Goal: Information Seeking & Learning: Learn about a topic

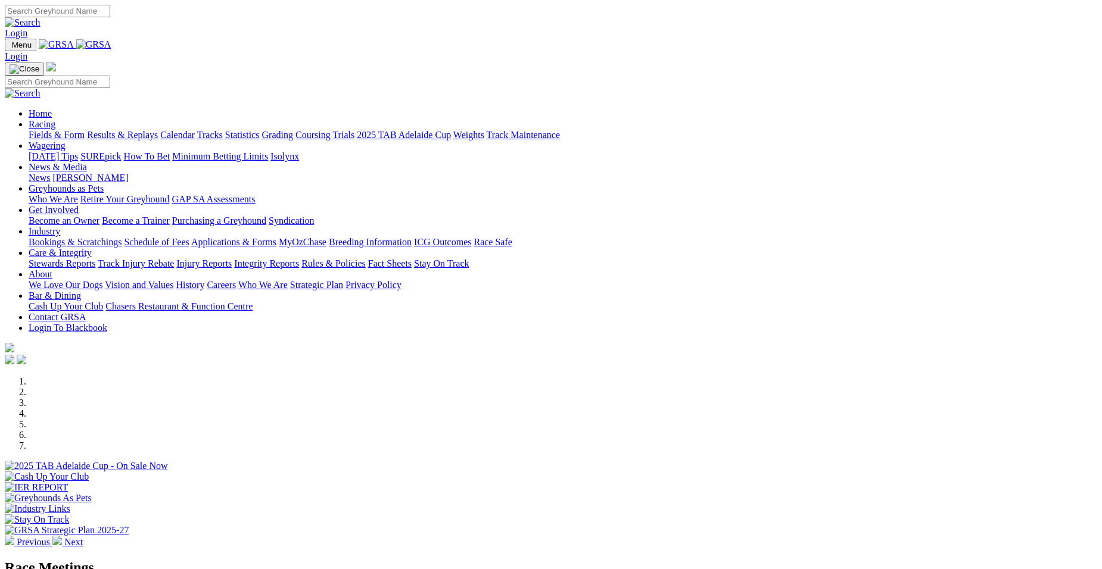
select select "TAS"
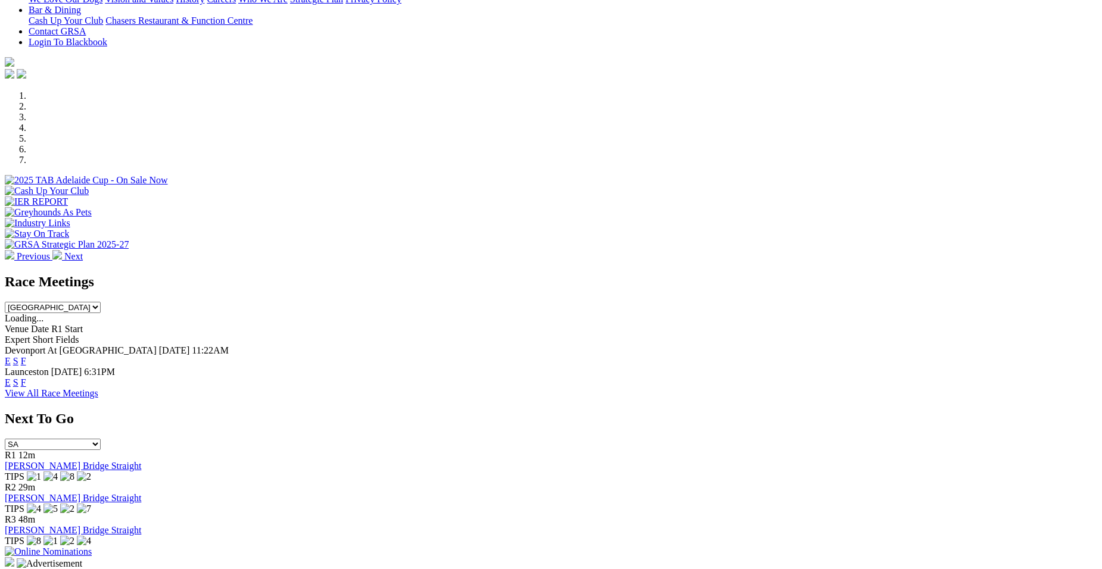
scroll to position [317, 0]
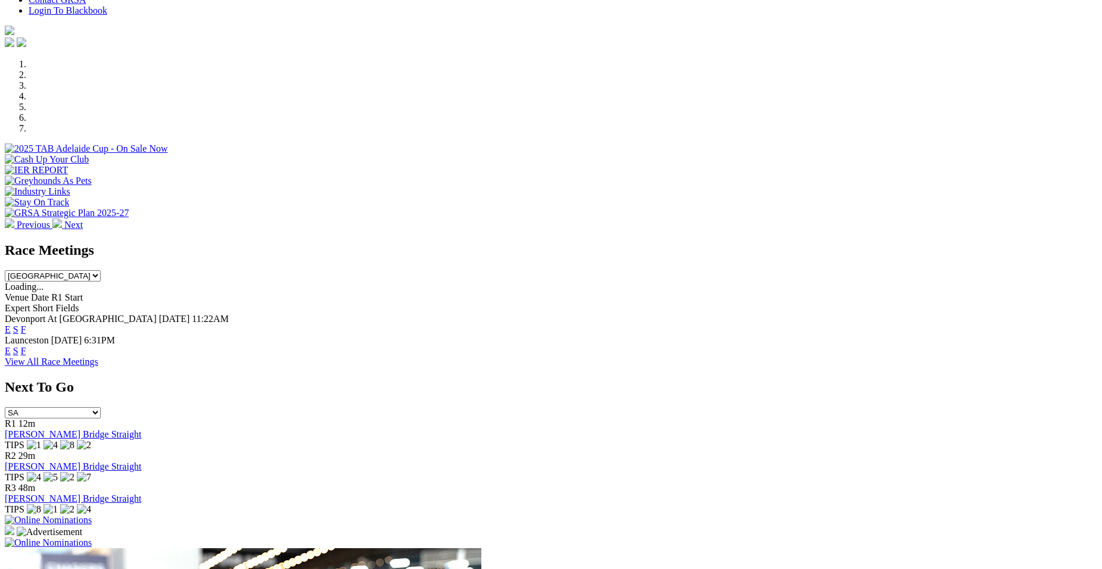
click at [11, 325] on link "E" at bounding box center [8, 330] width 6 height 10
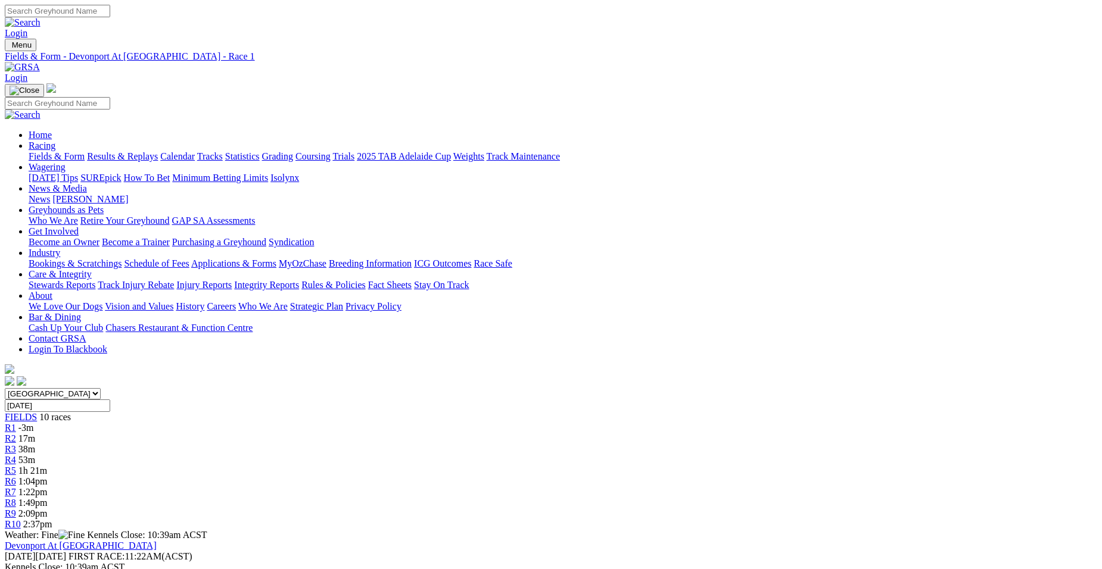
click at [16, 434] on link "R2" at bounding box center [10, 439] width 11 height 10
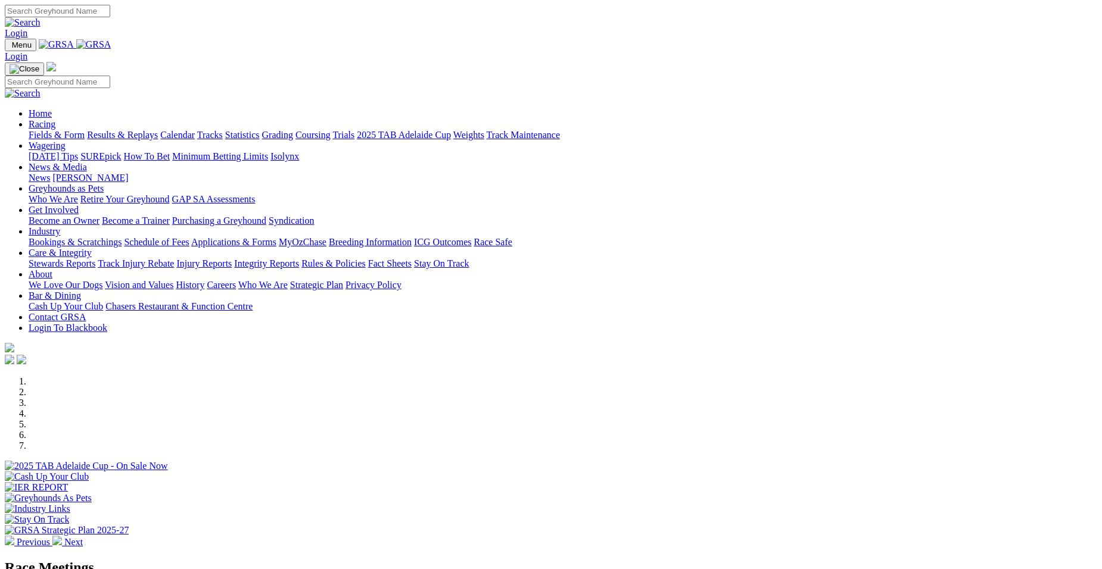
select select "TAS"
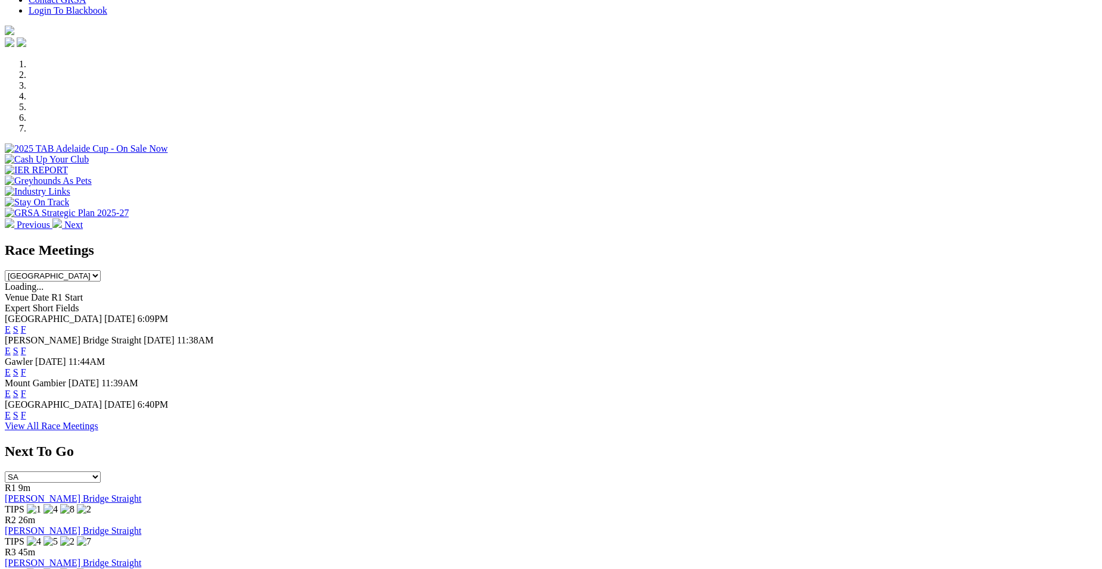
click at [11, 346] on link "E" at bounding box center [8, 351] width 6 height 10
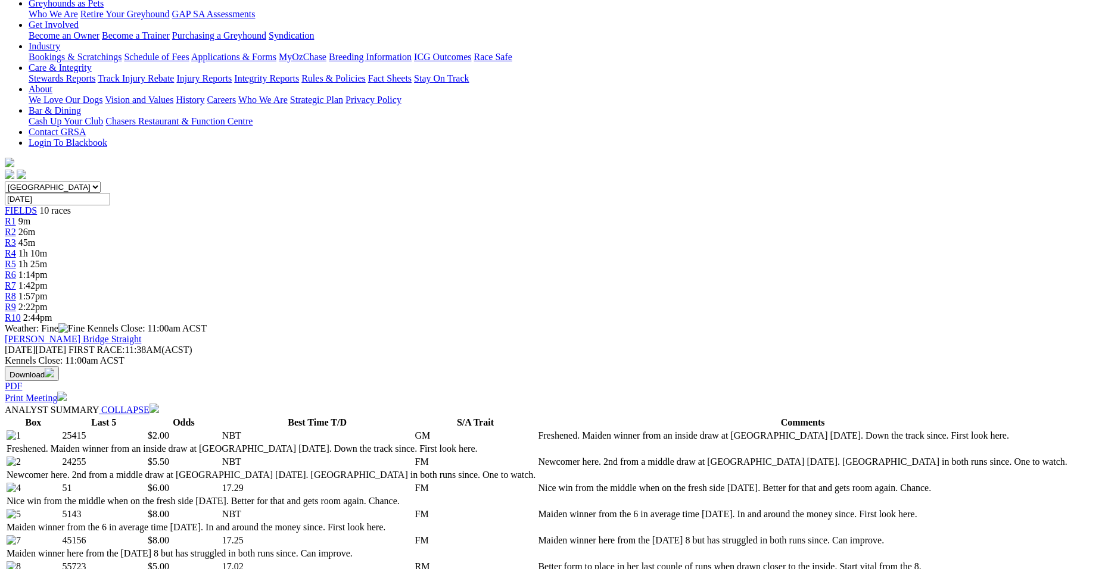
scroll to position [302, 0]
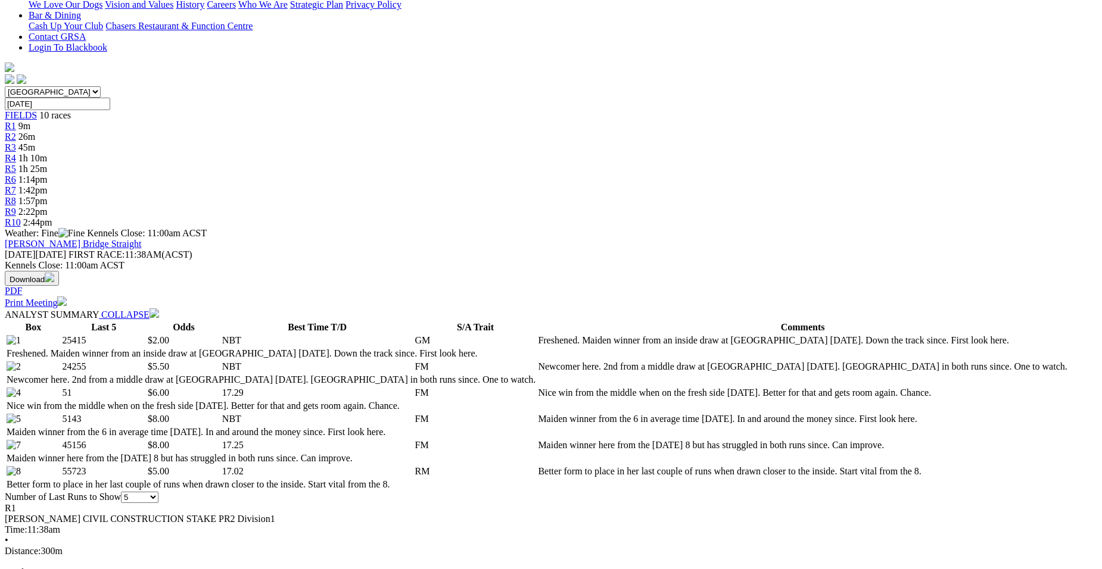
drag, startPoint x: 1105, startPoint y: 558, endPoint x: 1021, endPoint y: 208, distance: 359.7
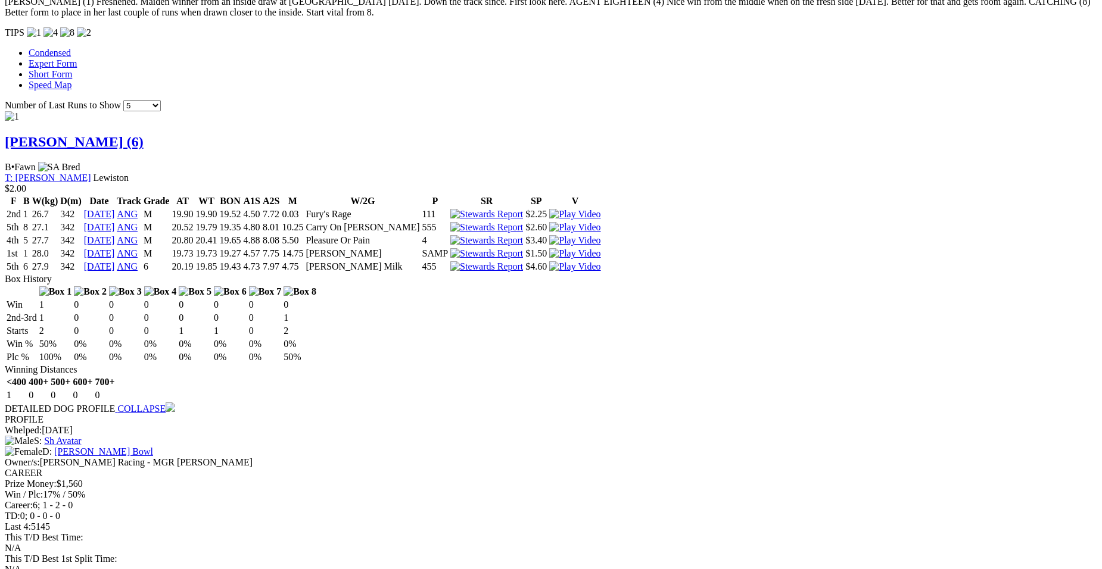
scroll to position [1032, 0]
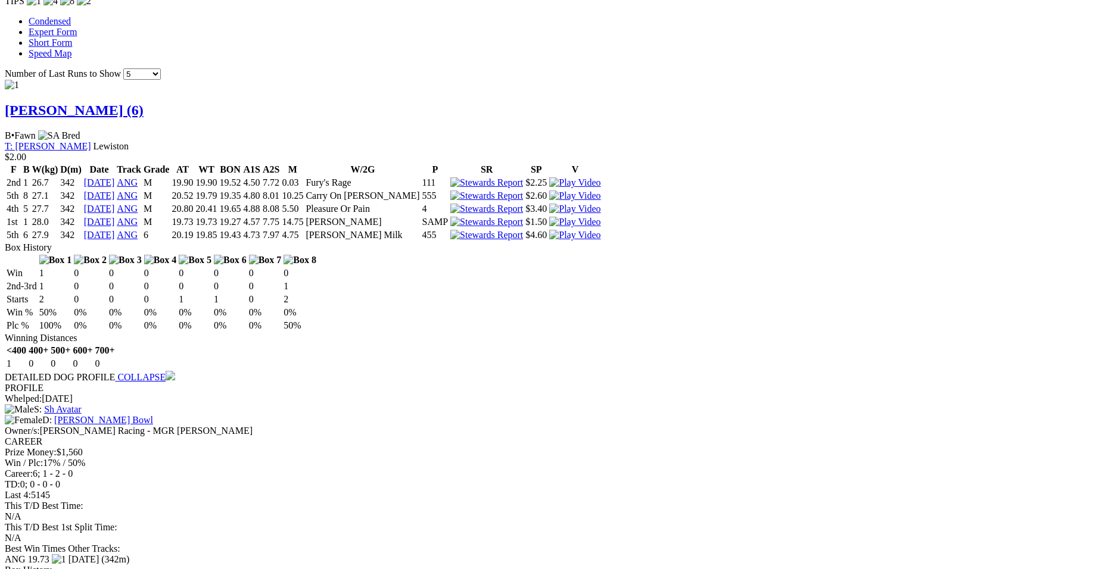
drag, startPoint x: 1107, startPoint y: 559, endPoint x: 1077, endPoint y: 145, distance: 415.0
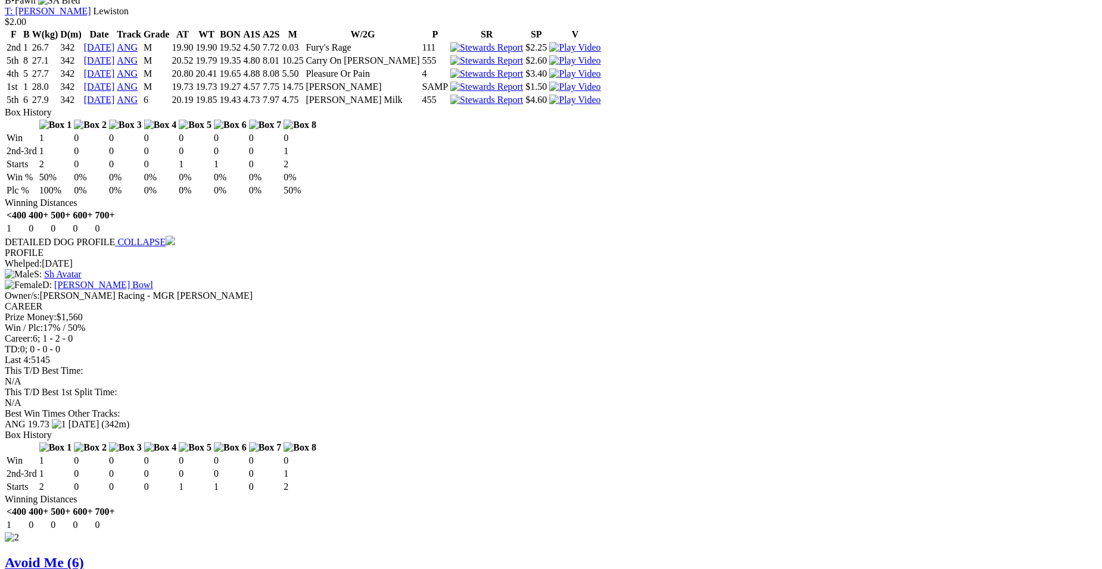
scroll to position [1191, 0]
